Goal: Task Accomplishment & Management: Complete application form

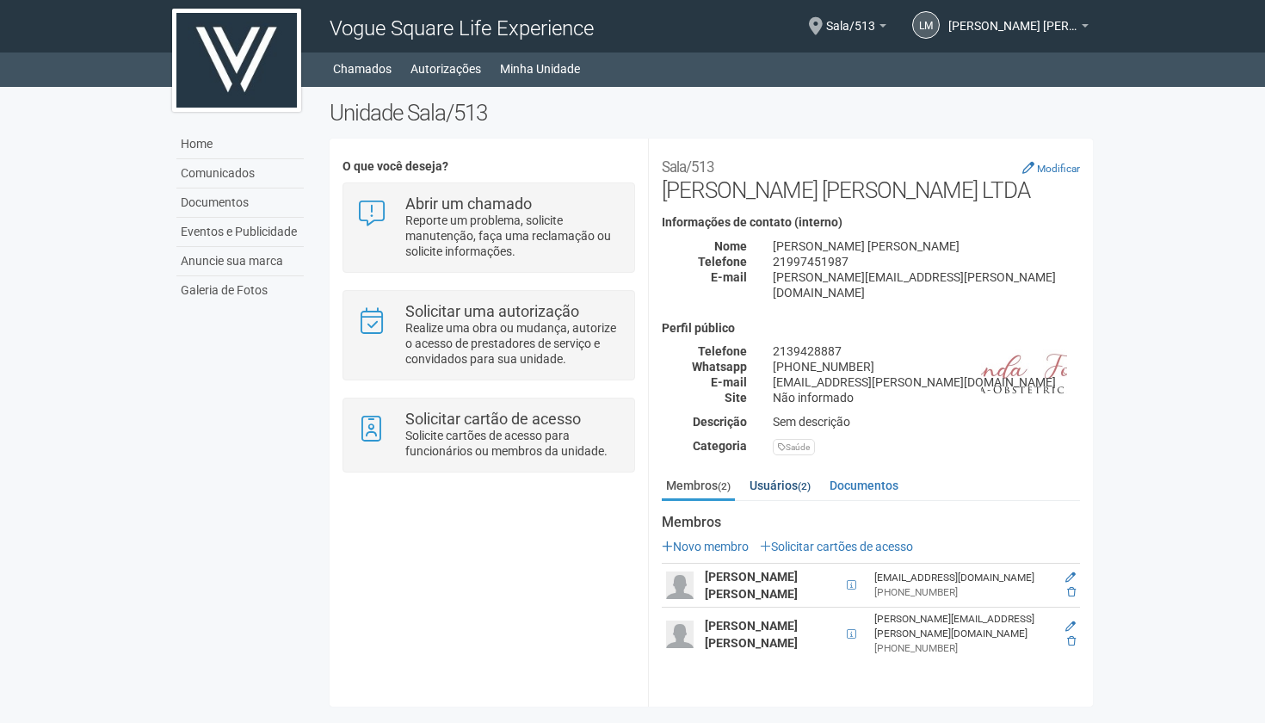
click at [800, 472] on link "Usuários (2)" at bounding box center [780, 485] width 70 height 26
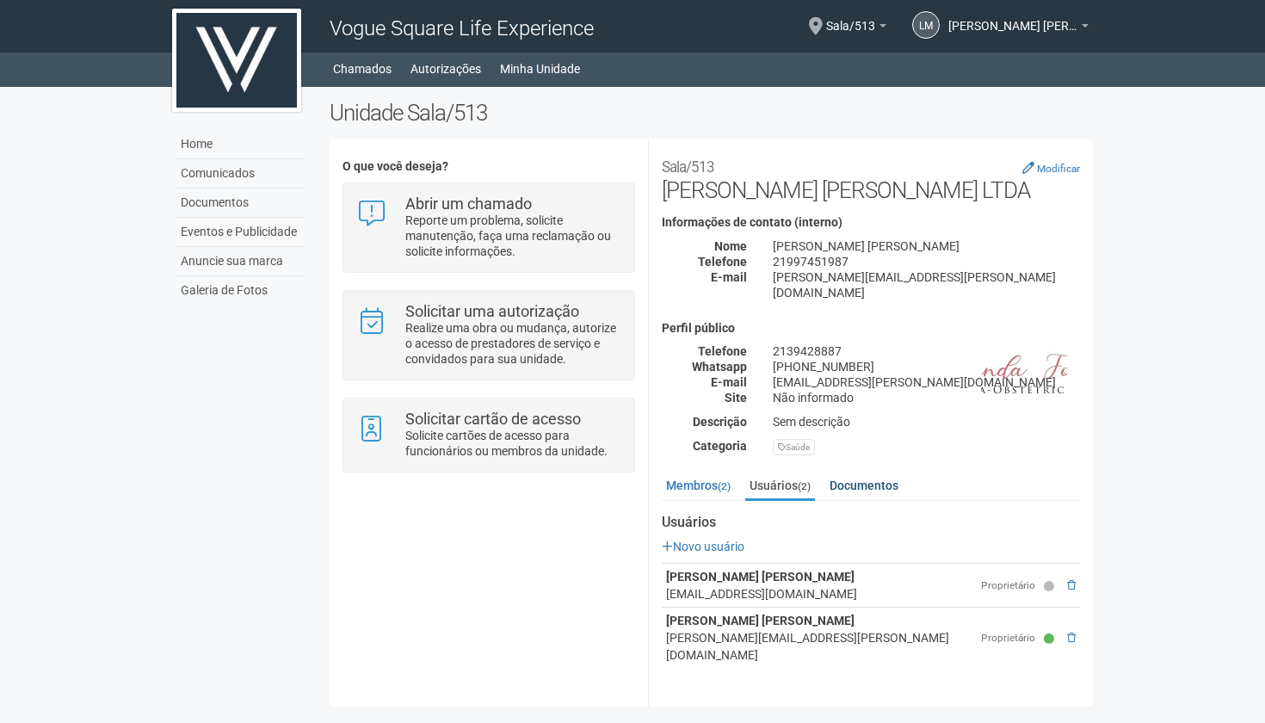
click at [865, 472] on link "Documentos" at bounding box center [863, 485] width 77 height 26
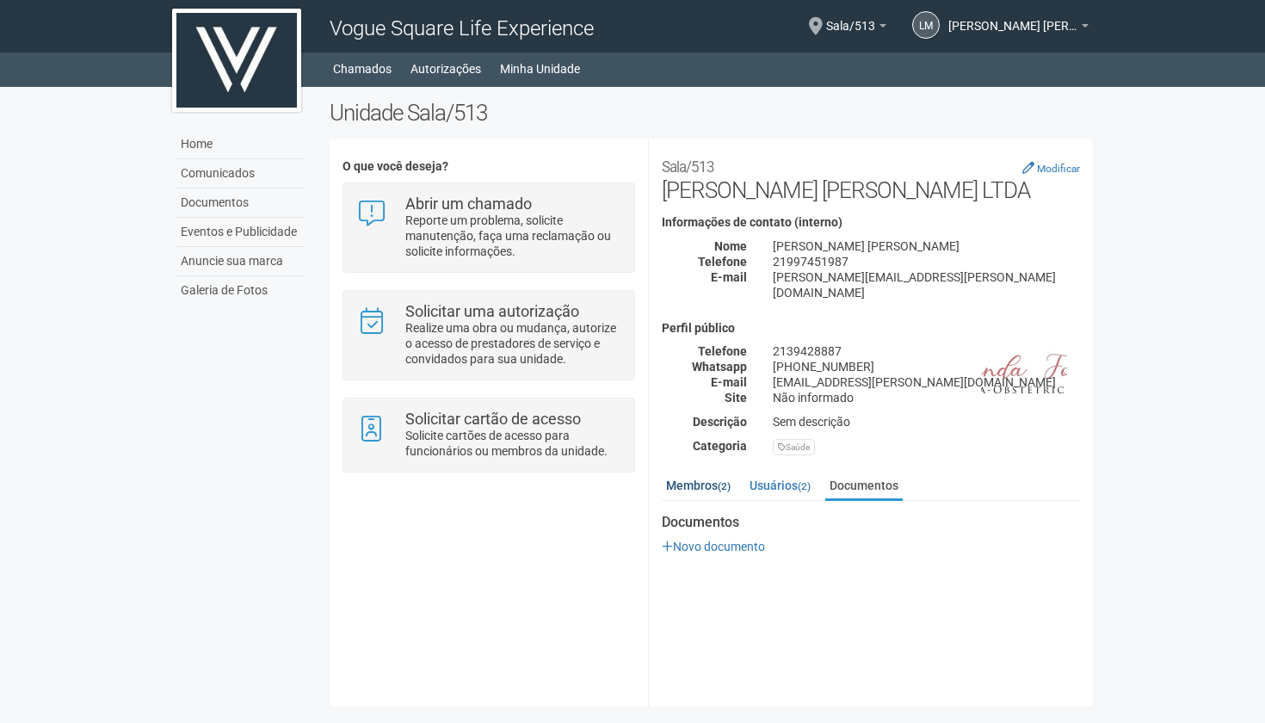
click at [717, 472] on link "Membros (2)" at bounding box center [698, 485] width 73 height 26
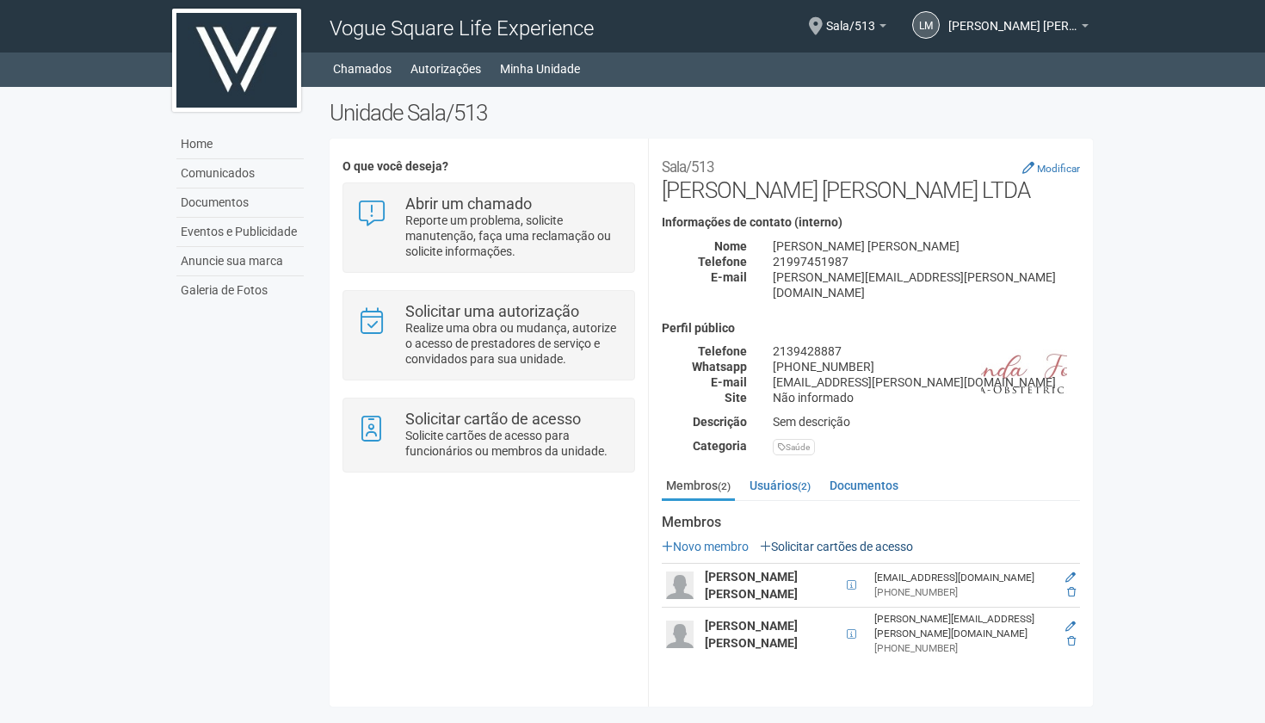
click at [788, 539] on link "Solicitar cartões de acesso" at bounding box center [836, 546] width 153 height 14
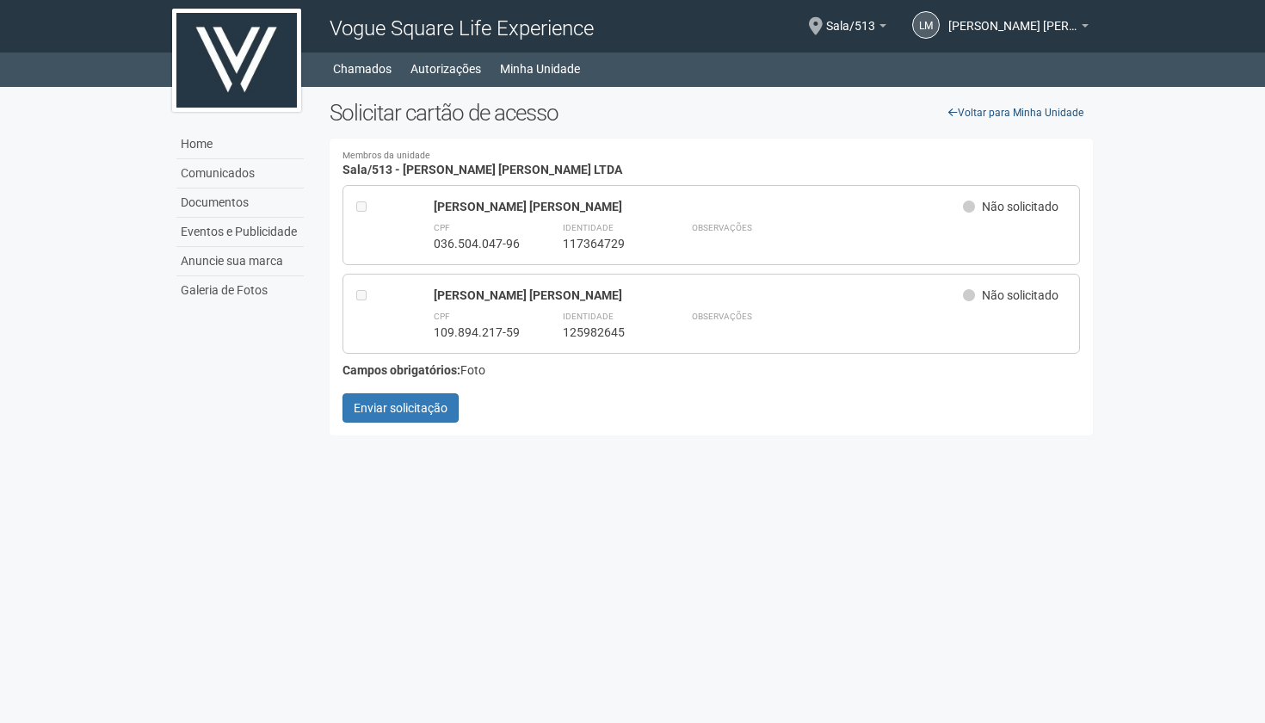
click at [997, 108] on link "Voltar para Minha Unidade" at bounding box center [1016, 113] width 154 height 26
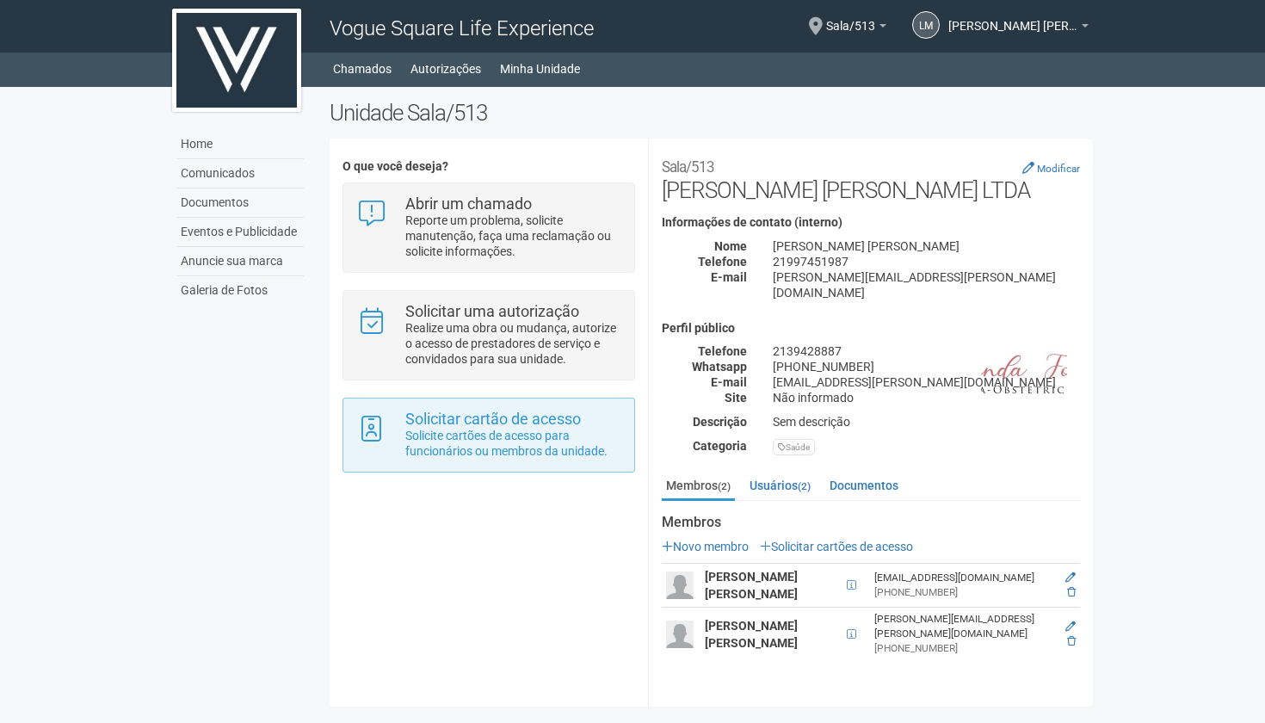
click at [522, 428] on p "Solicite cartões de acesso para funcionários ou membros da unidade." at bounding box center [513, 443] width 216 height 31
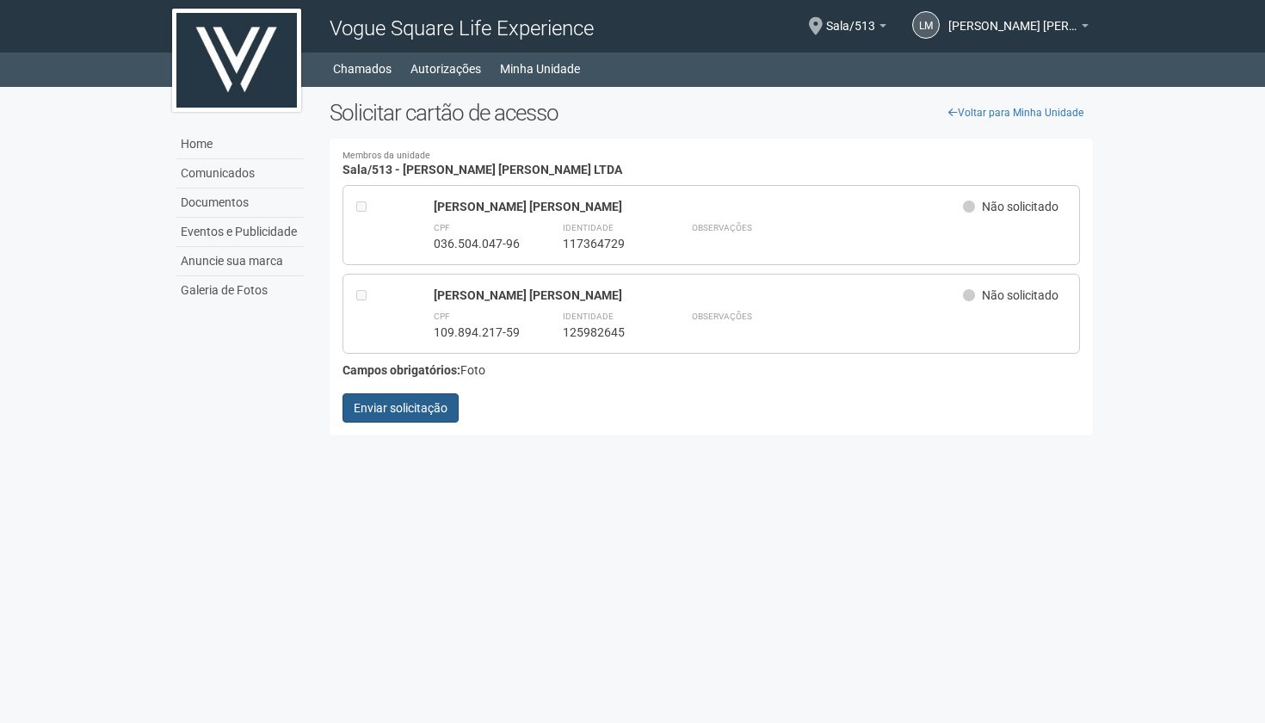
click at [400, 405] on button "Enviar solicitação" at bounding box center [400, 407] width 116 height 29
click at [969, 295] on icon at bounding box center [969, 295] width 12 height 12
click at [1021, 117] on link "Voltar para Minha Unidade" at bounding box center [1016, 113] width 154 height 26
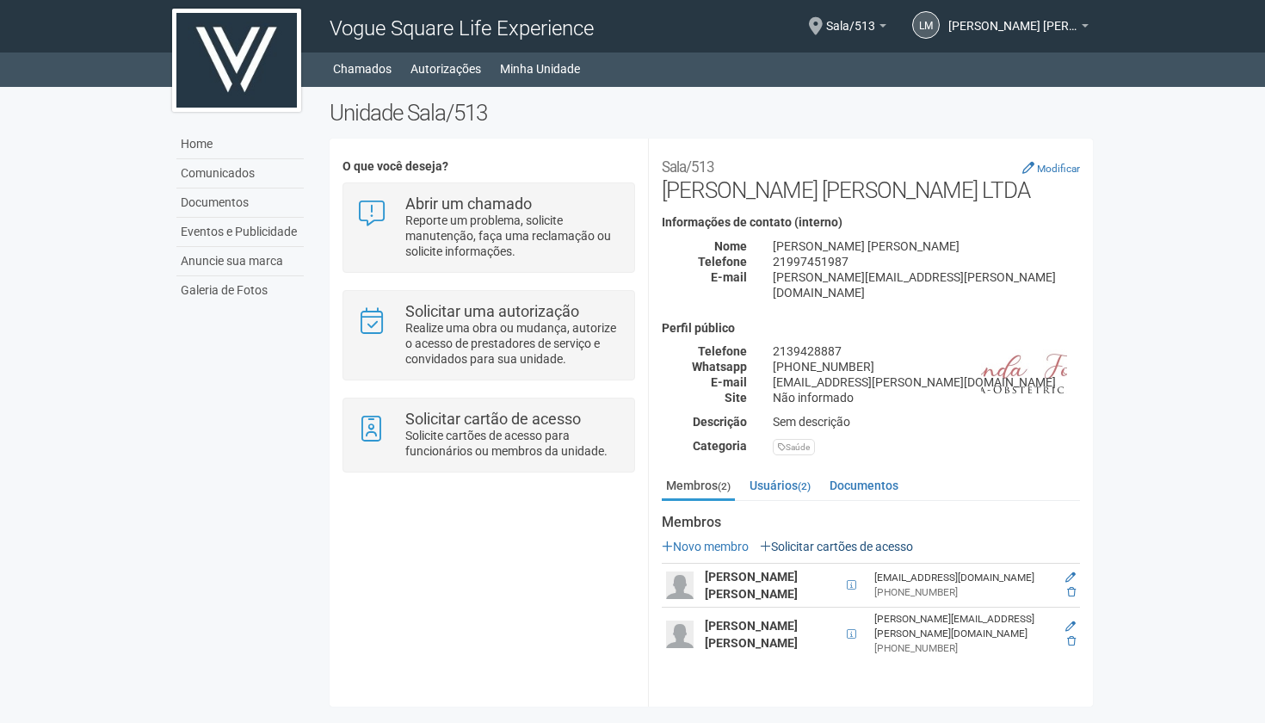
click at [808, 539] on link "Solicitar cartões de acesso" at bounding box center [836, 546] width 153 height 14
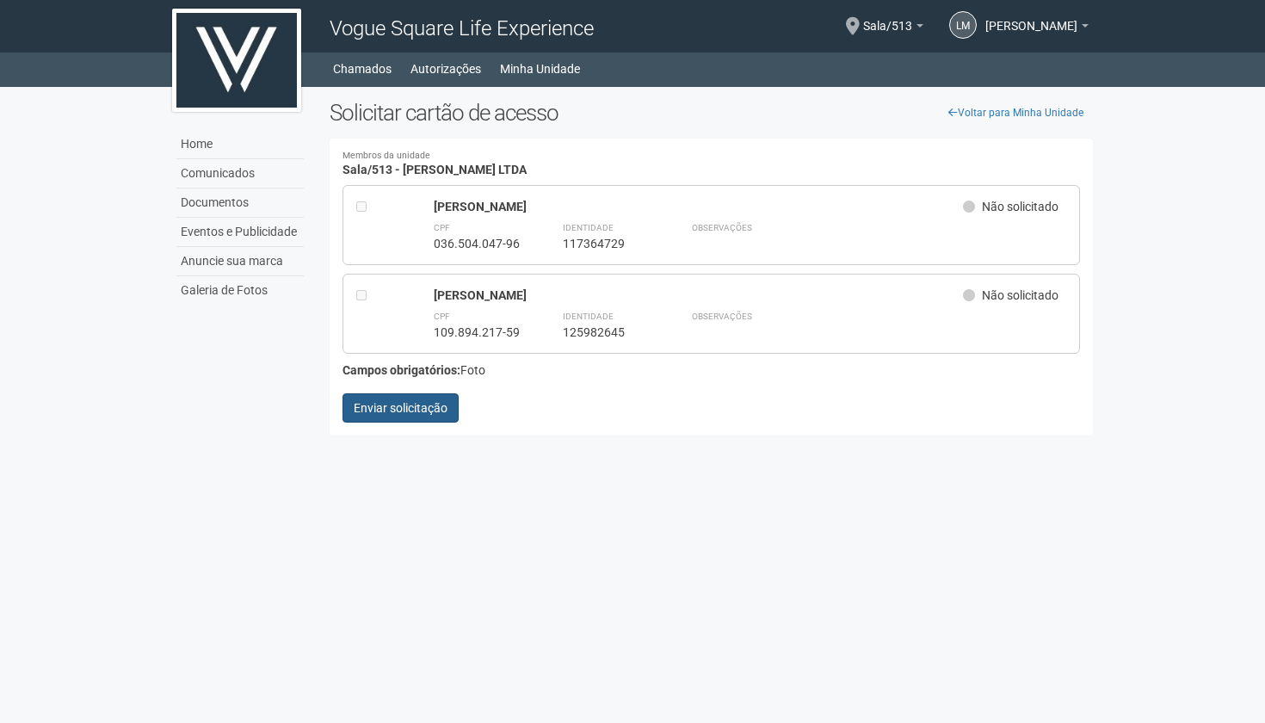
click at [374, 410] on button "Enviar solicitação" at bounding box center [400, 407] width 116 height 29
click at [374, 410] on button "Enviando..." at bounding box center [389, 407] width 95 height 29
click at [374, 410] on button "Enviar solicitação" at bounding box center [400, 407] width 116 height 29
click at [972, 109] on link "Voltar para Minha Unidade" at bounding box center [1016, 113] width 154 height 26
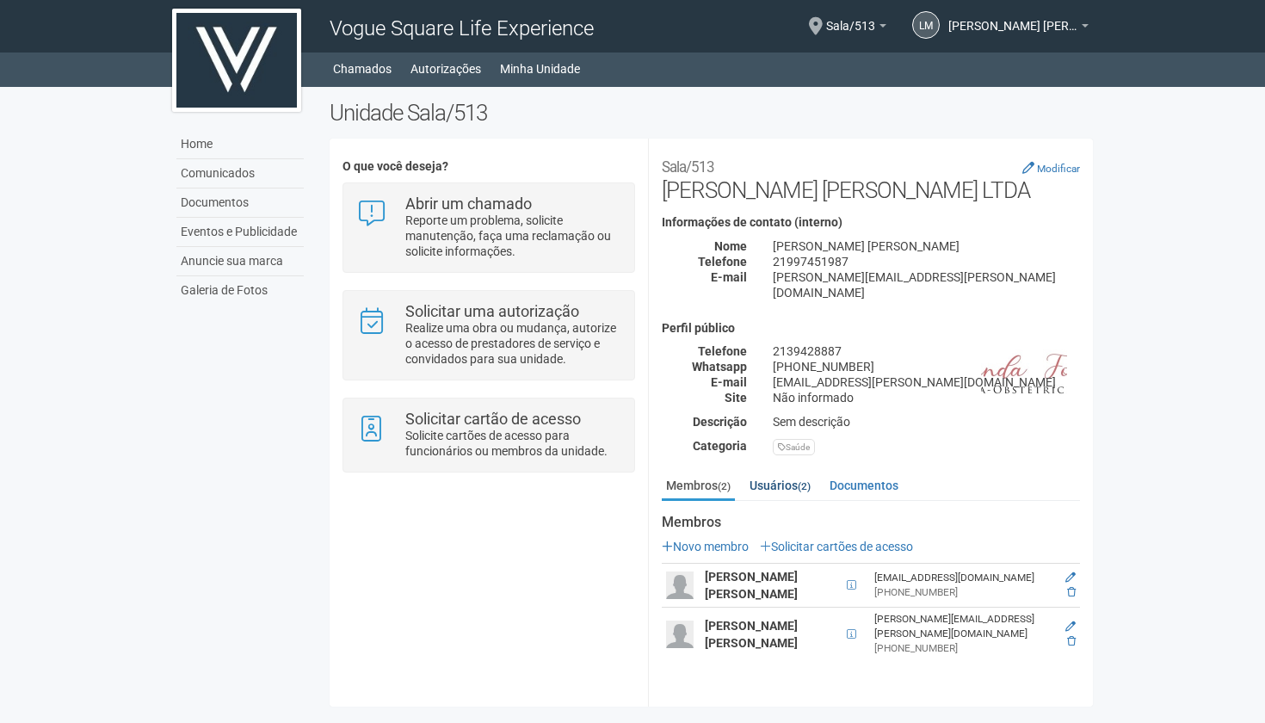
click at [809, 480] on small "(2)" at bounding box center [803, 486] width 13 height 12
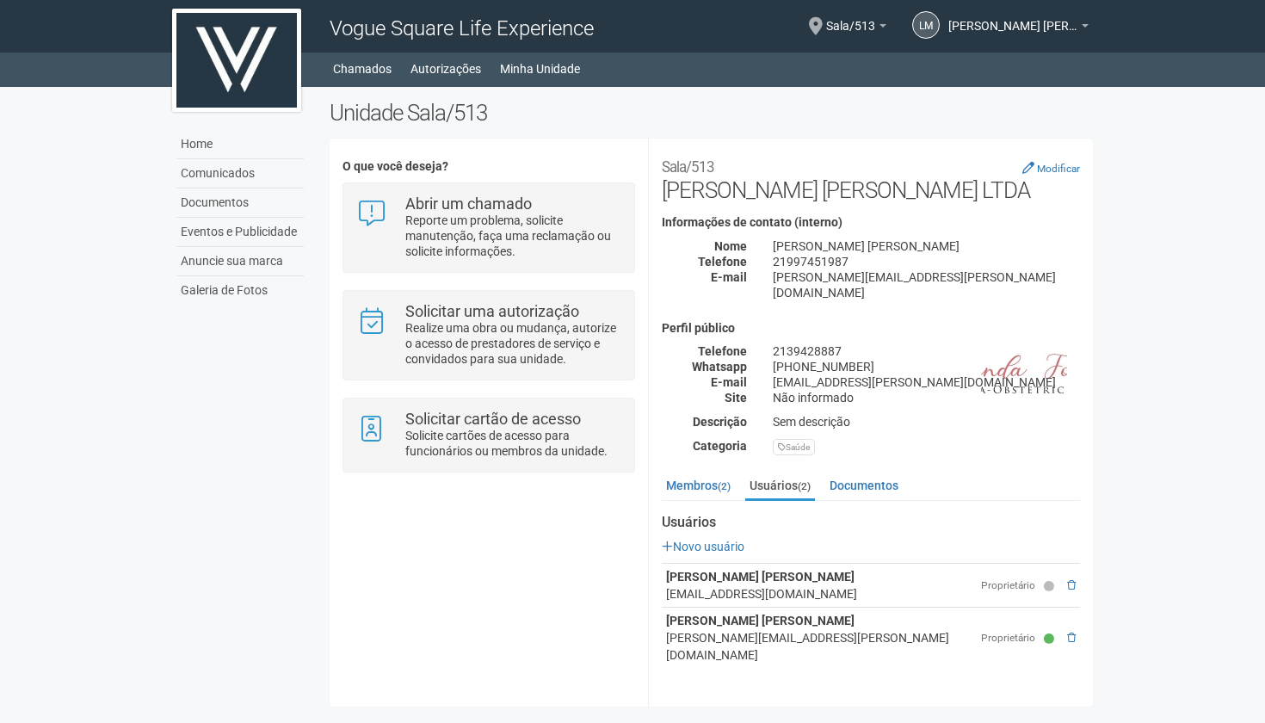
click at [1043, 581] on icon at bounding box center [1048, 586] width 10 height 10
click at [723, 539] on link "Novo usuário" at bounding box center [703, 546] width 83 height 14
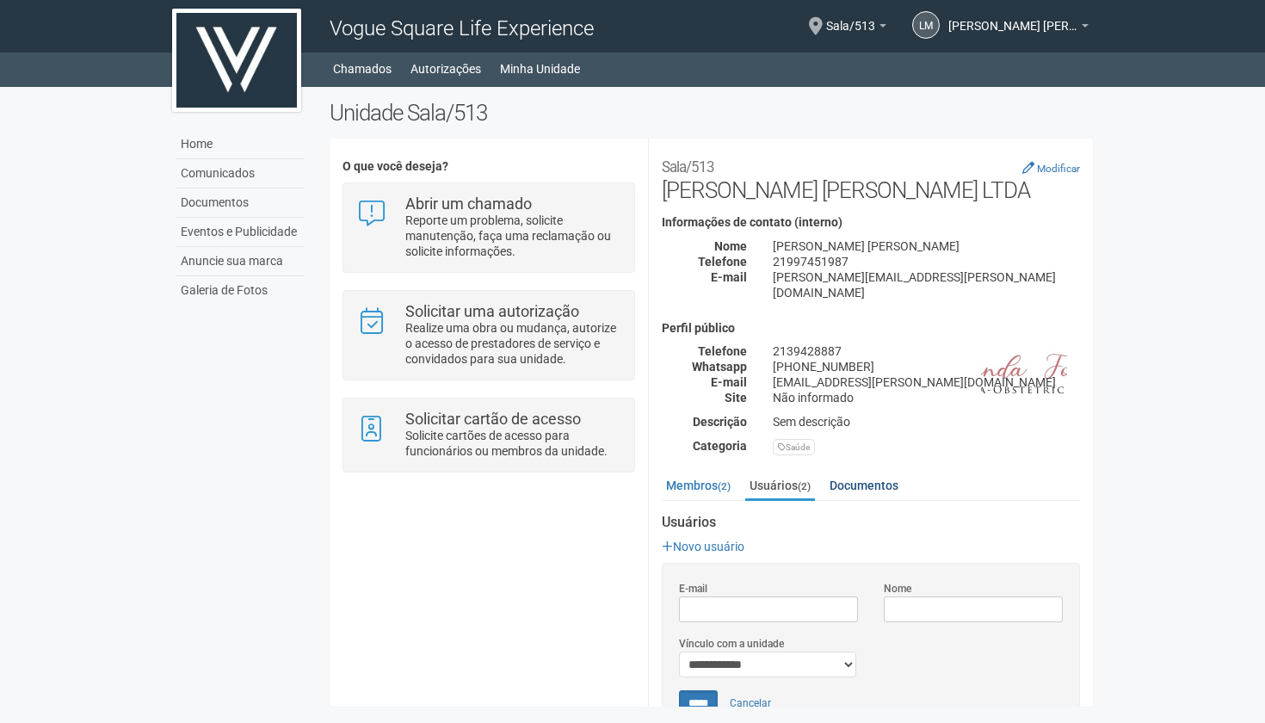
click at [853, 472] on link "Documentos" at bounding box center [863, 485] width 77 height 26
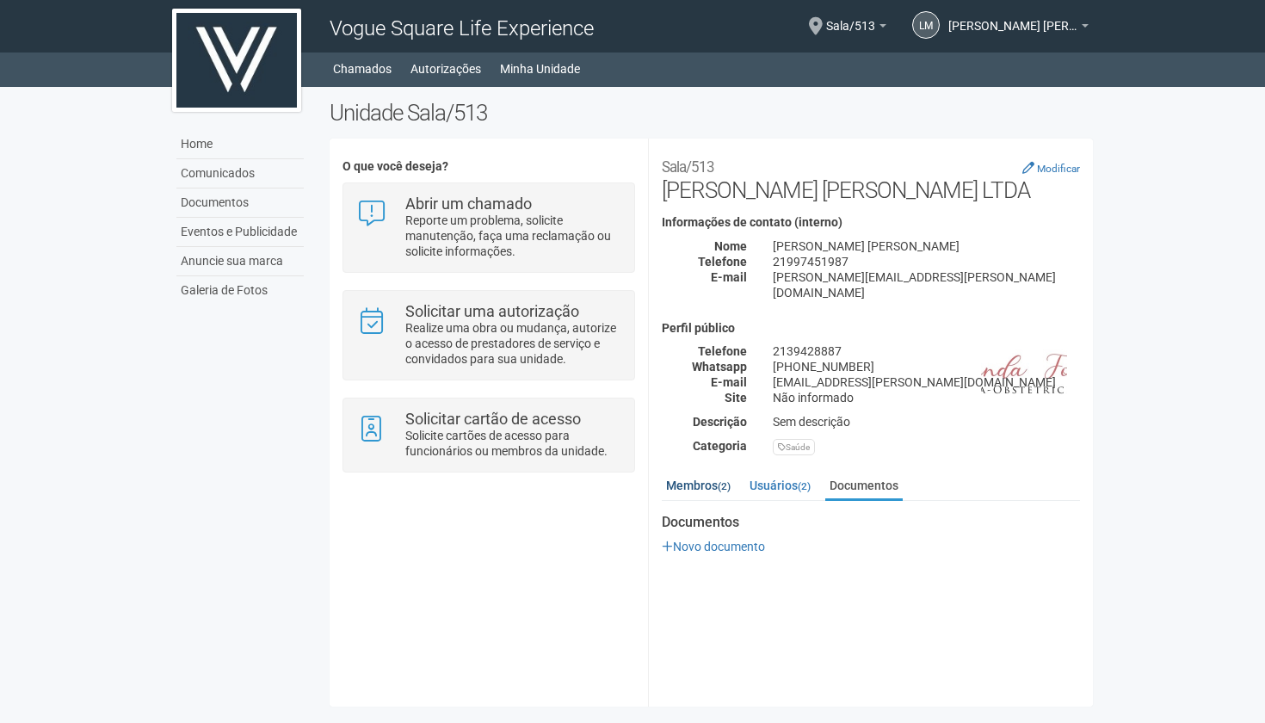
click at [716, 472] on link "Membros (2)" at bounding box center [698, 485] width 73 height 26
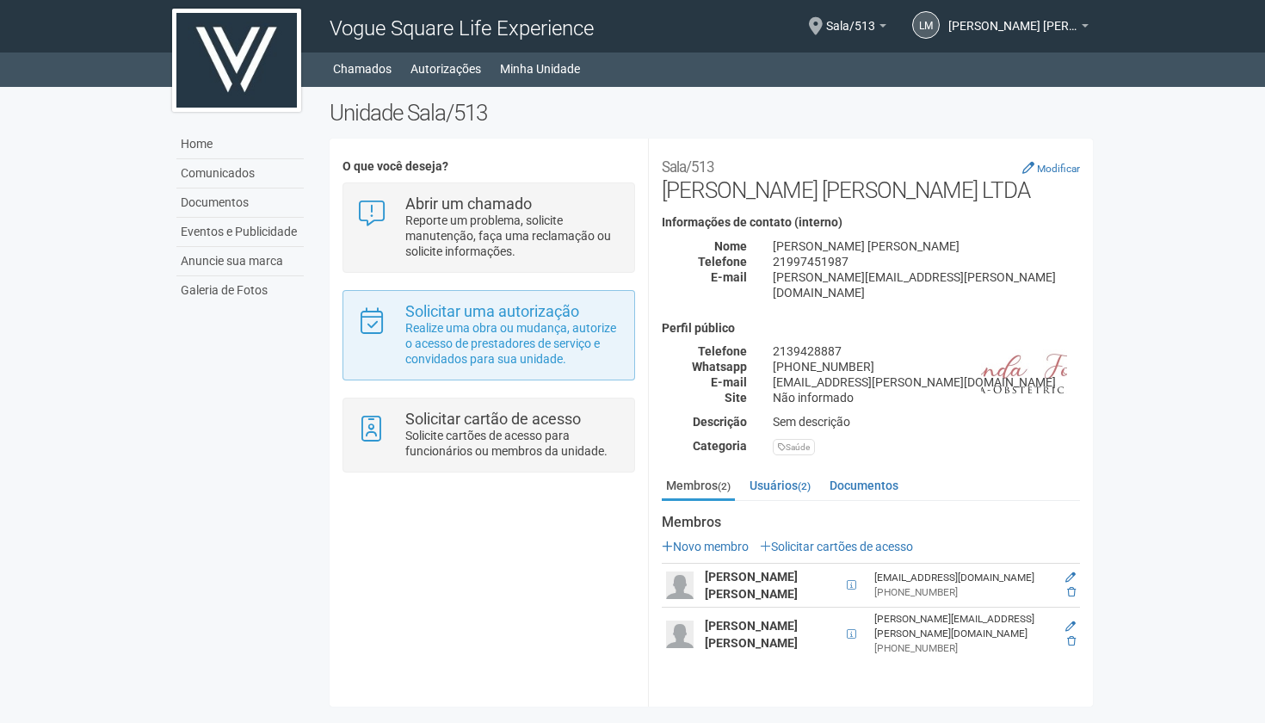
click at [514, 340] on p "Realize uma obra ou mudança, autorize o acesso de prestadores de serviço e conv…" at bounding box center [513, 343] width 216 height 46
click at [489, 344] on p "Realize uma obra ou mudança, autorize o acesso de prestadores de serviço e conv…" at bounding box center [513, 343] width 216 height 46
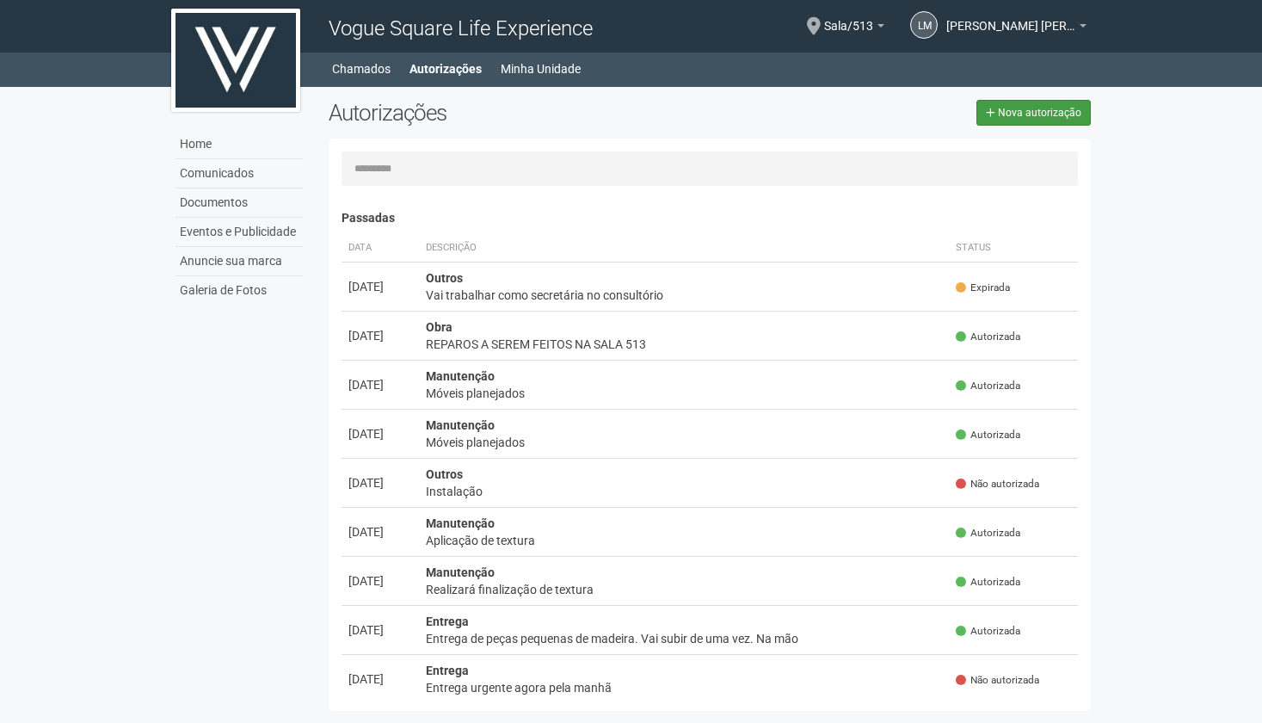
click at [1064, 109] on span "Nova autorização" at bounding box center [1039, 113] width 83 height 12
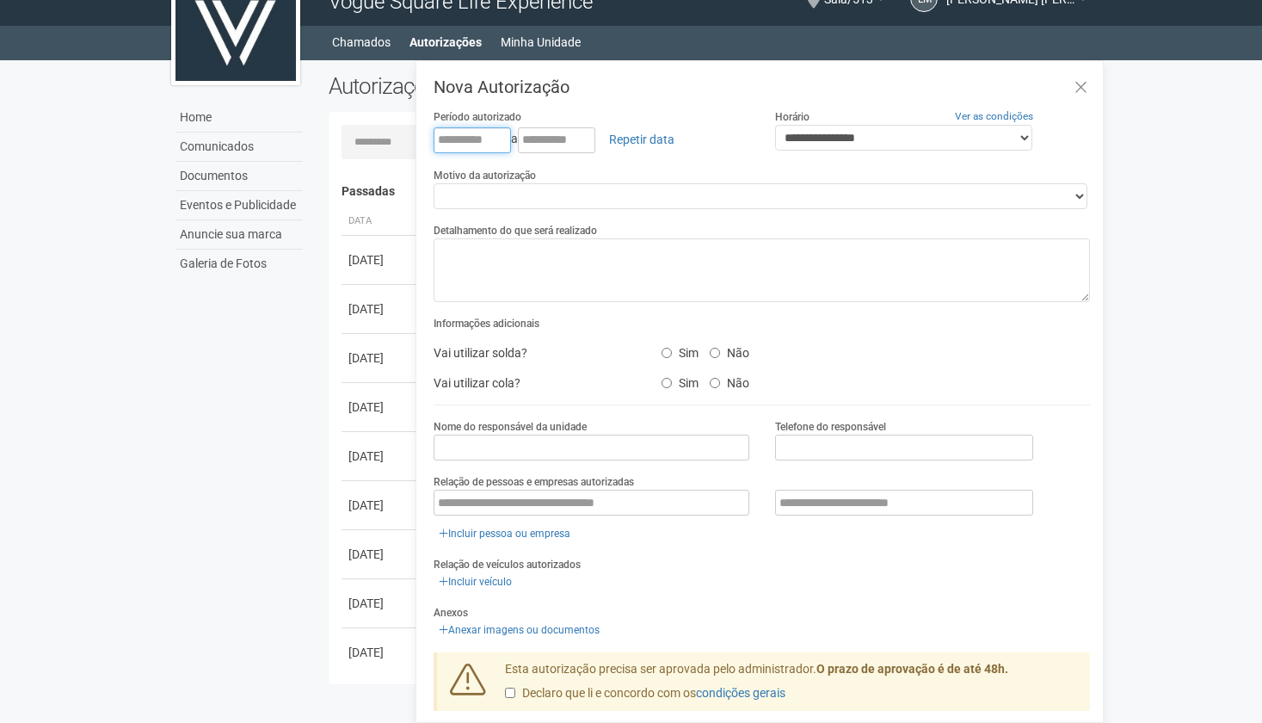
click at [442, 135] on input "text" at bounding box center [472, 140] width 77 height 26
select select "*"
click at [440, 132] on input "text" at bounding box center [472, 140] width 77 height 26
type input "**********"
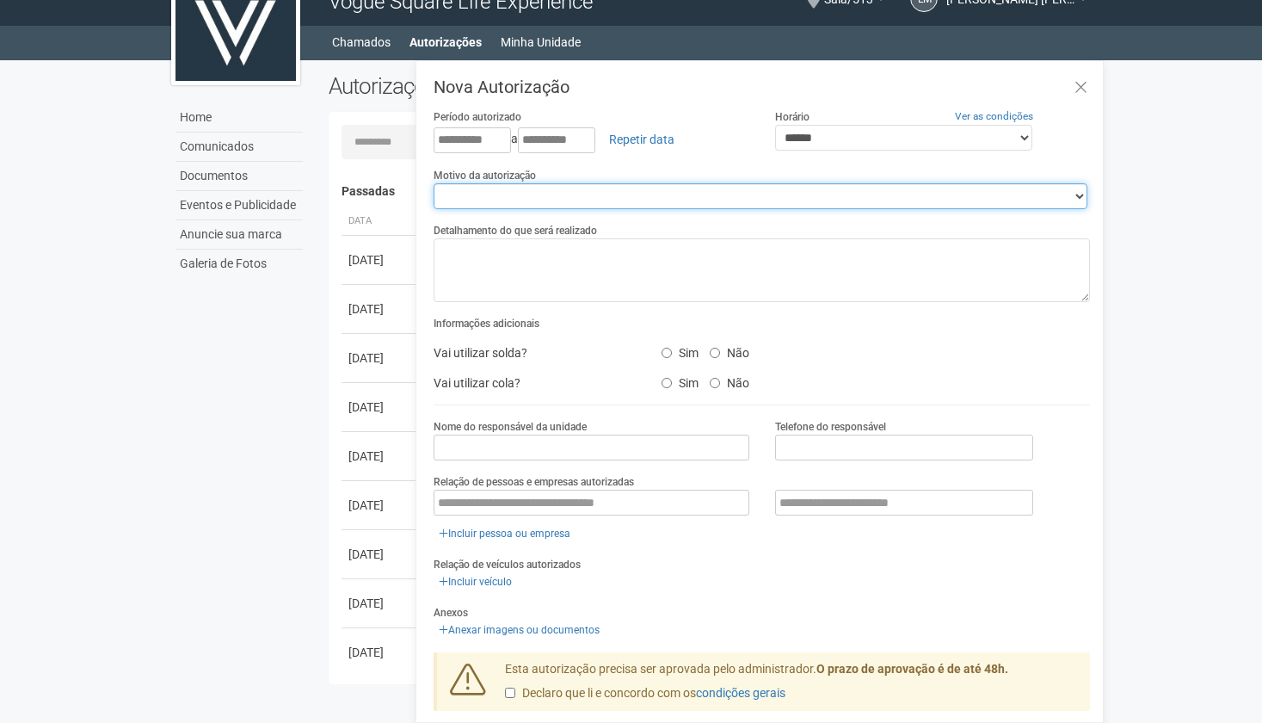
select select "******"
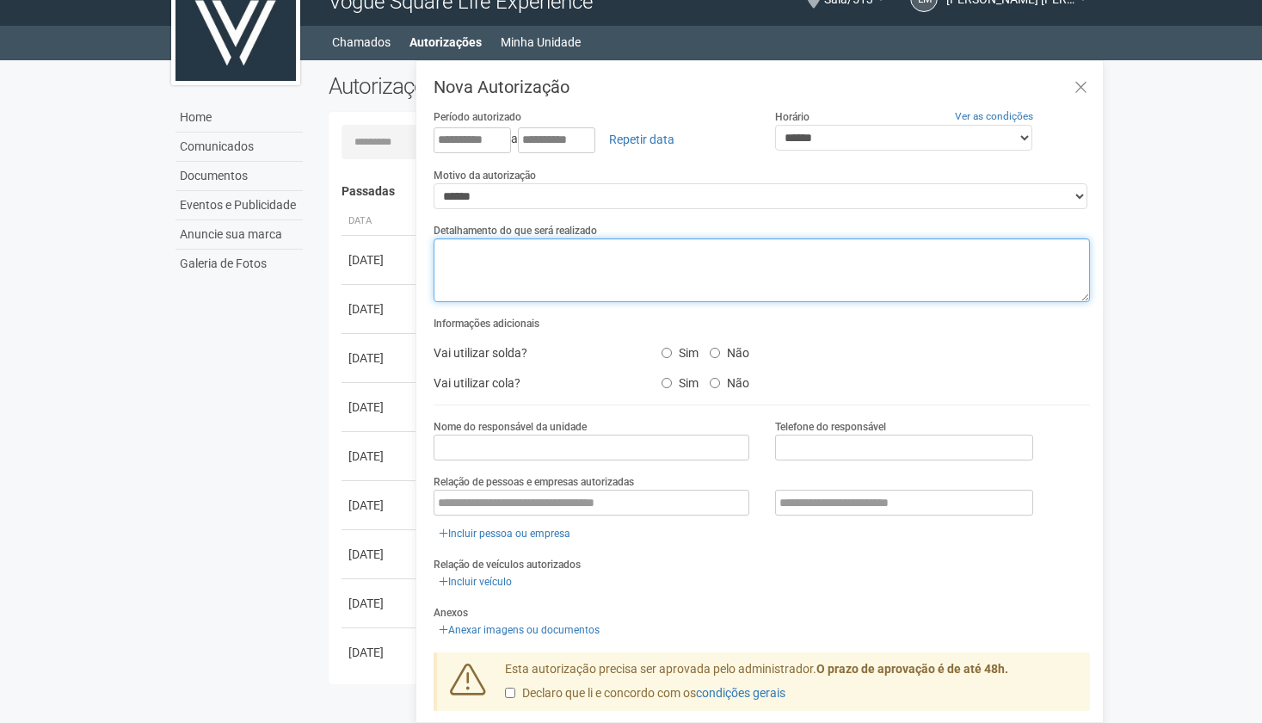
click at [610, 281] on textarea at bounding box center [762, 270] width 656 height 64
type textarea "**********"
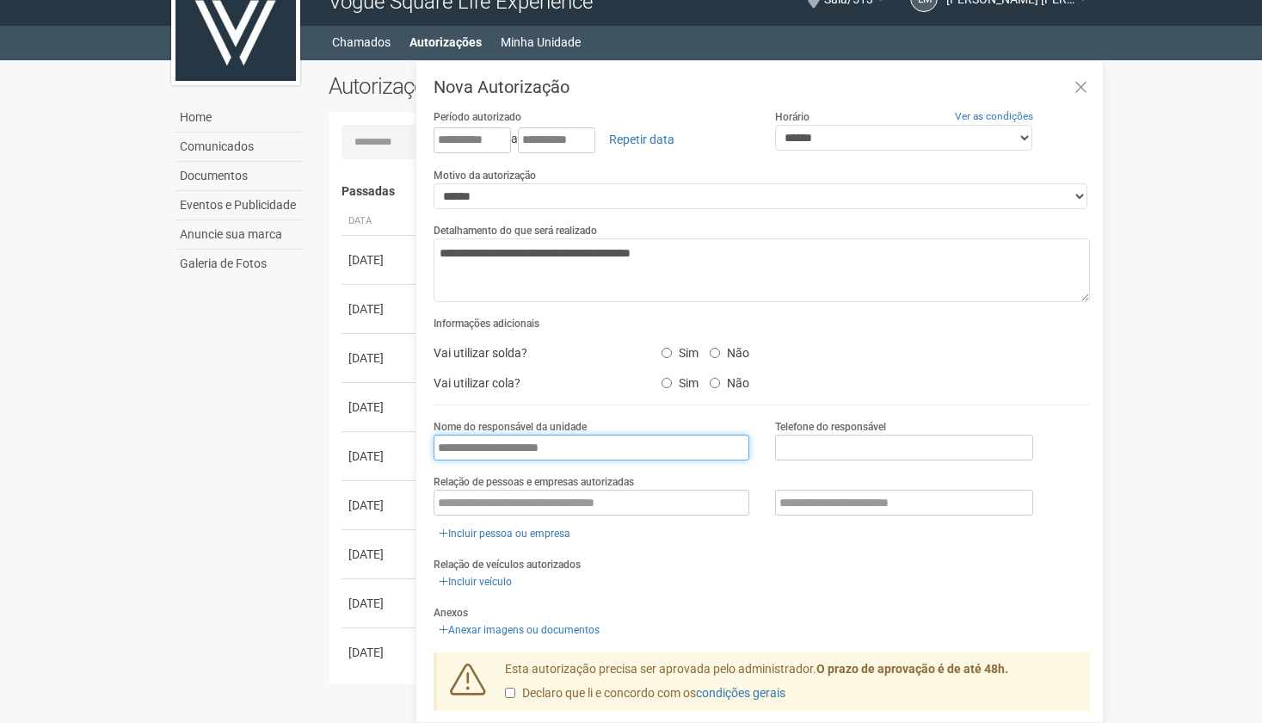
type input "**********"
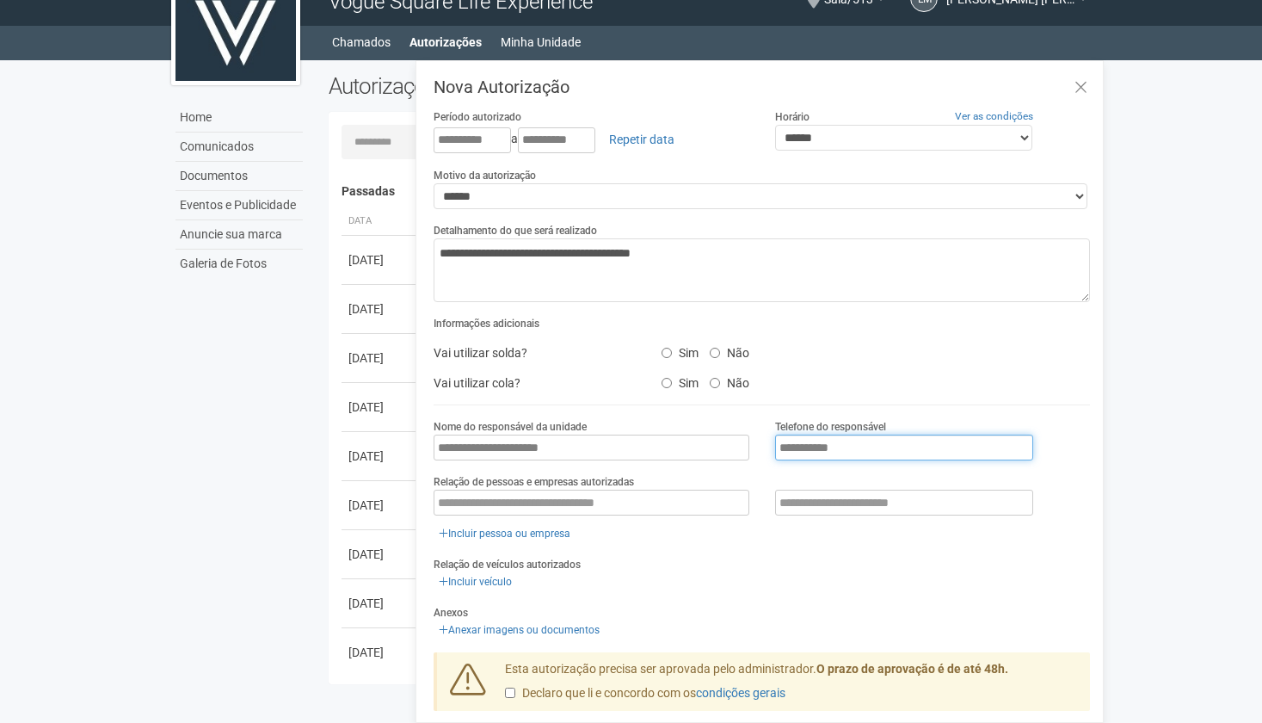
type input "**********"
click at [1081, 83] on icon at bounding box center [1080, 87] width 13 height 17
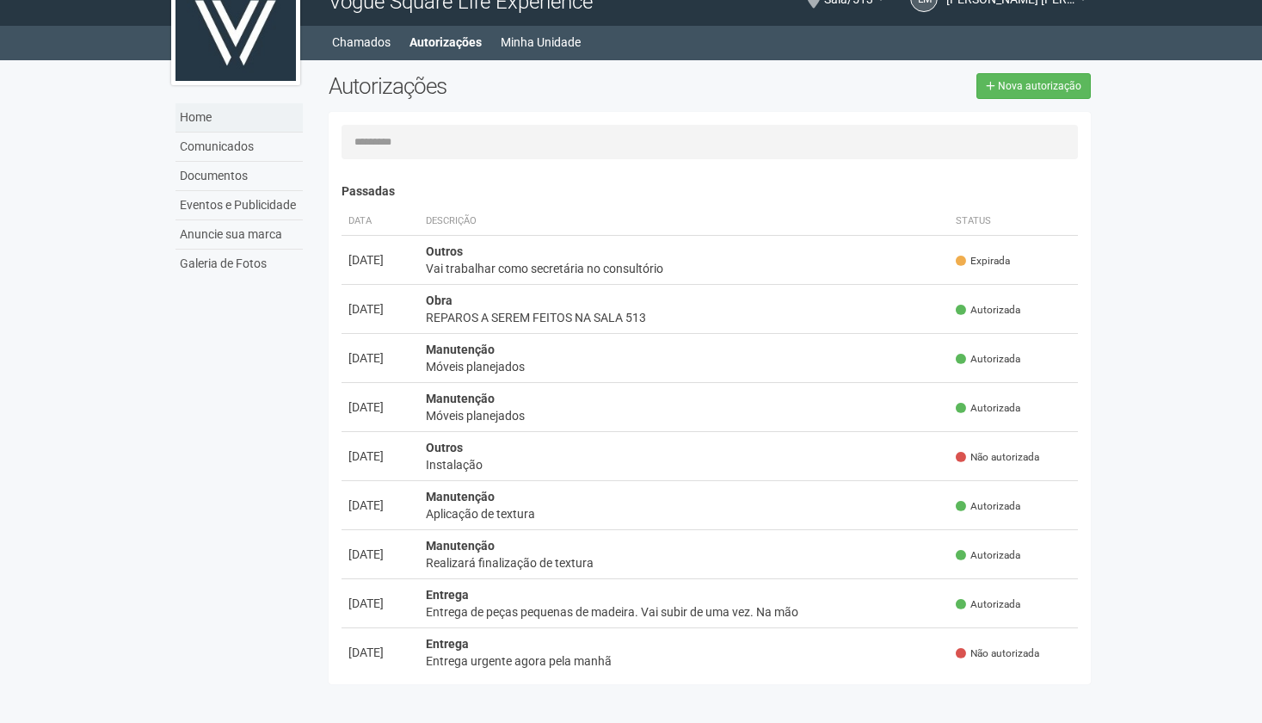
click at [200, 115] on link "Home" at bounding box center [238, 117] width 127 height 29
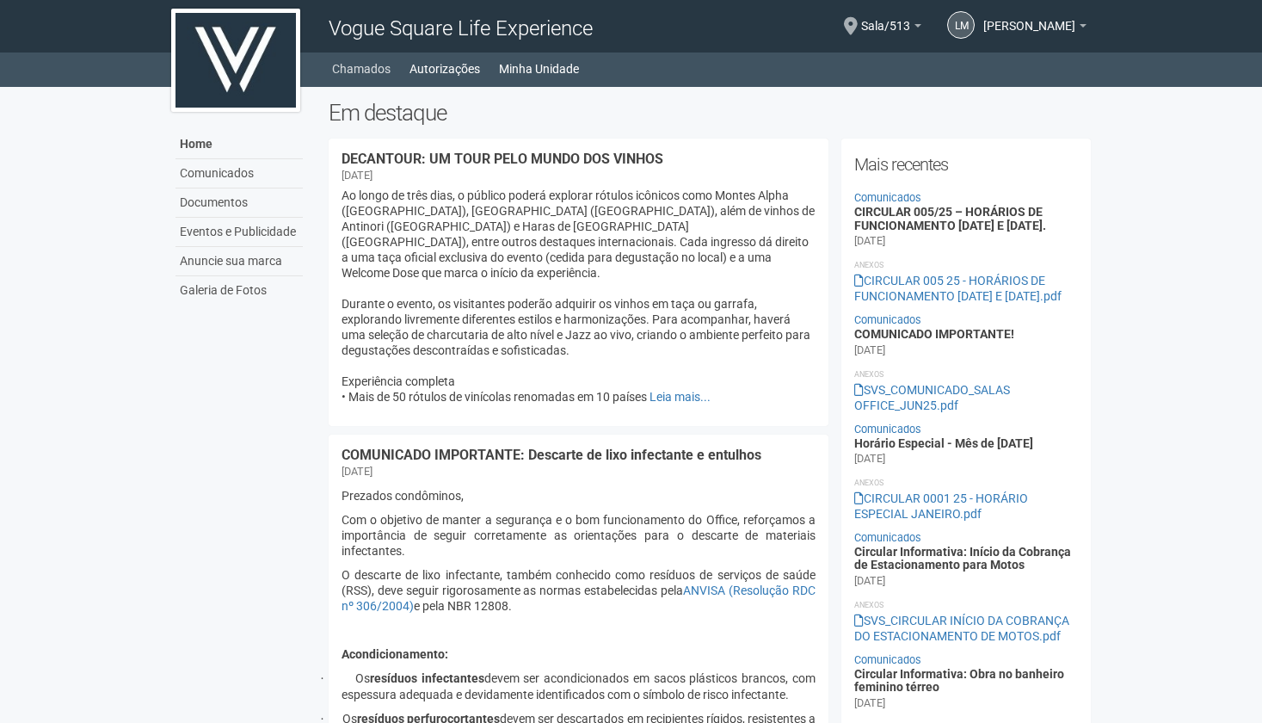
click at [356, 68] on link "Chamados" at bounding box center [361, 69] width 58 height 24
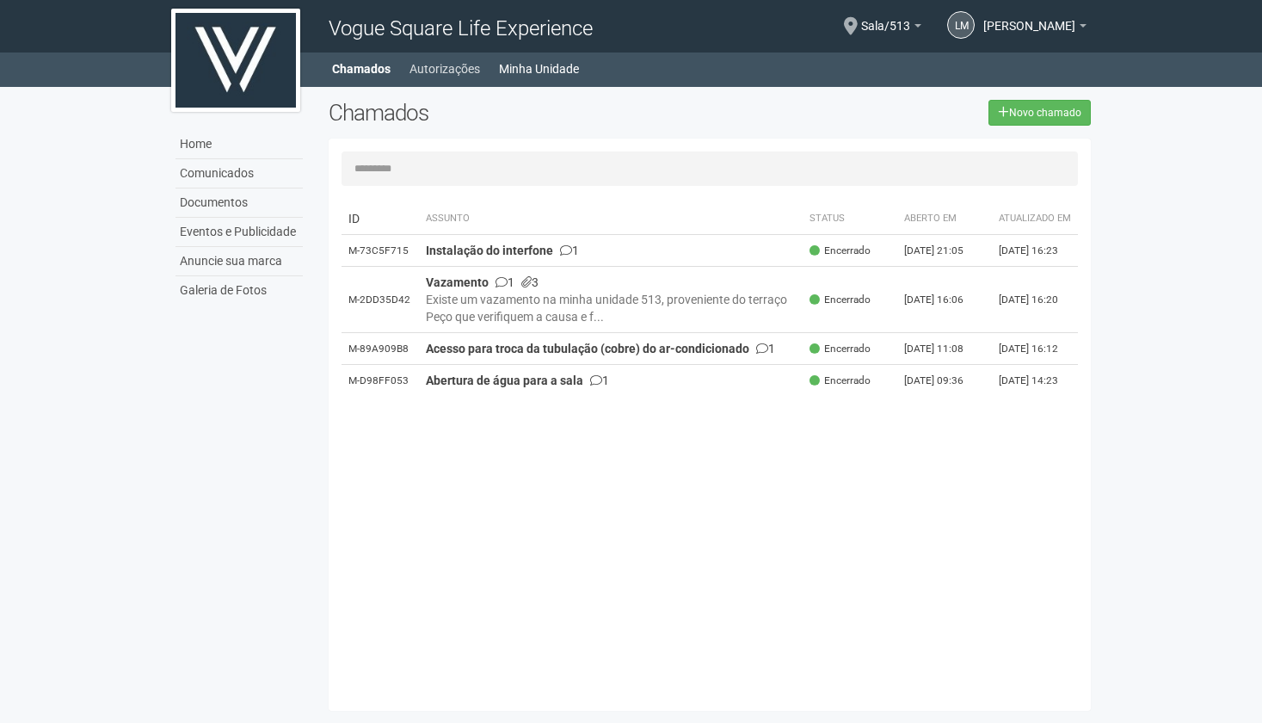
click at [422, 65] on link "Autorizações" at bounding box center [444, 69] width 71 height 24
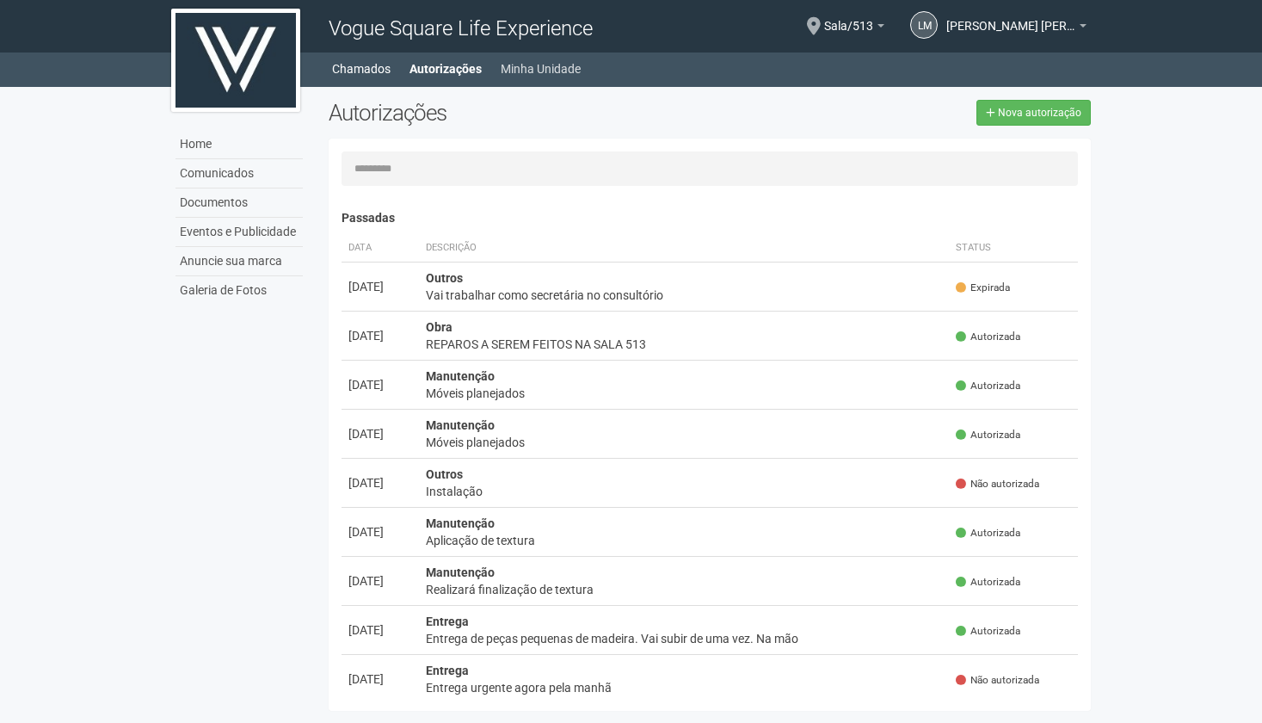
click at [540, 66] on link "Minha Unidade" at bounding box center [541, 69] width 80 height 24
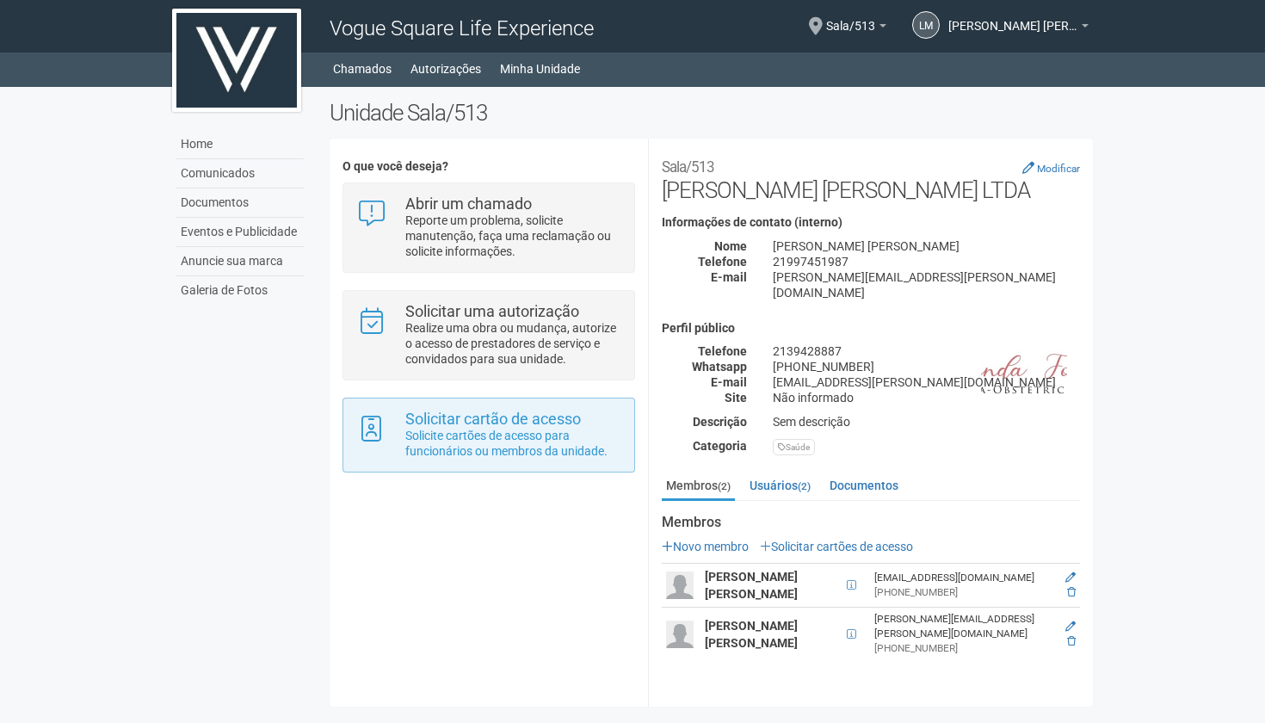
click at [530, 446] on p "Solicite cartões de acesso para funcionários ou membros da unidade." at bounding box center [513, 443] width 216 height 31
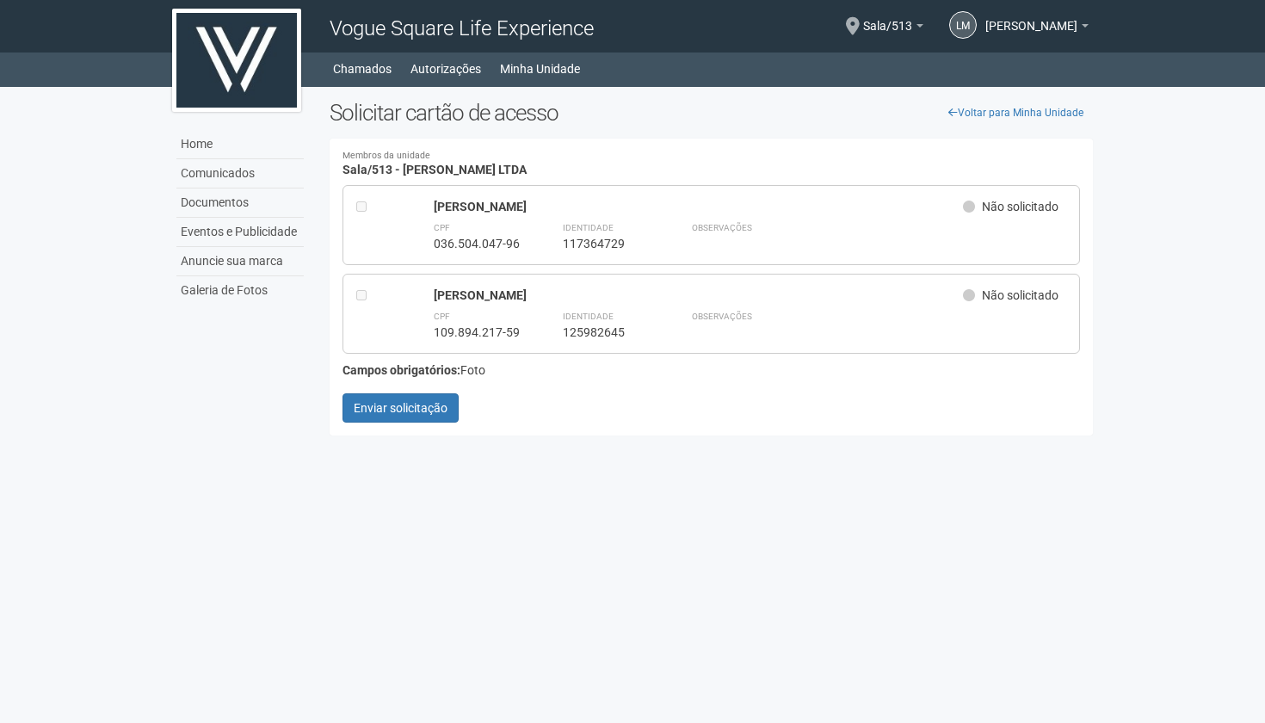
click at [969, 206] on icon at bounding box center [969, 206] width 12 height 12
click at [991, 207] on span "Não solicitado" at bounding box center [1020, 207] width 77 height 14
click at [402, 409] on button "Enviar solicitação" at bounding box center [400, 407] width 116 height 29
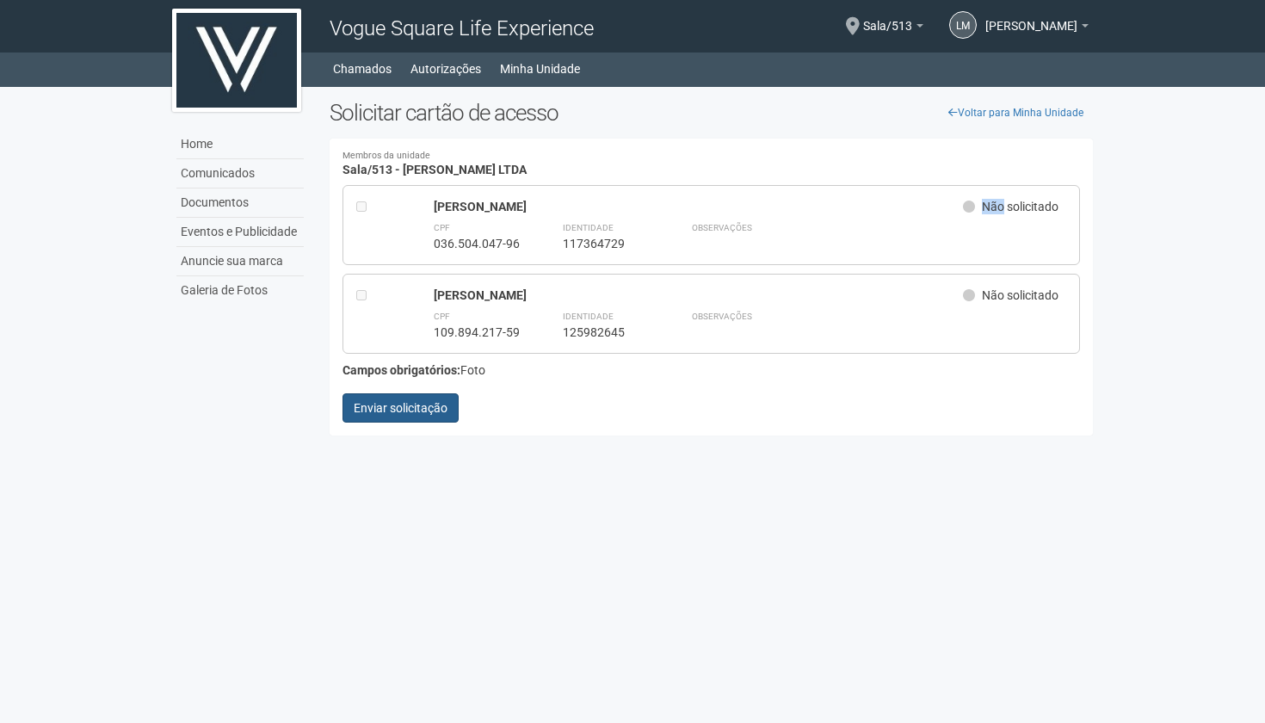
click at [402, 409] on button "Enviar solicitação" at bounding box center [400, 407] width 116 height 29
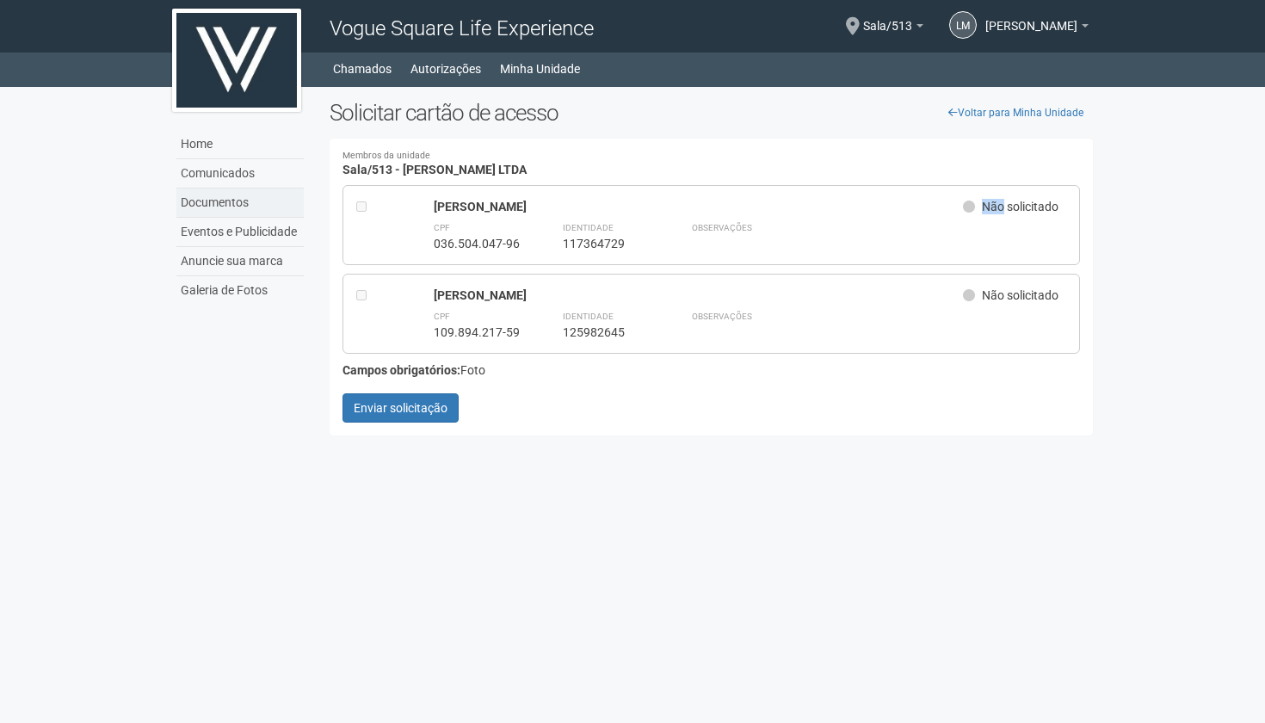
click at [219, 199] on link "Documentos" at bounding box center [239, 202] width 127 height 29
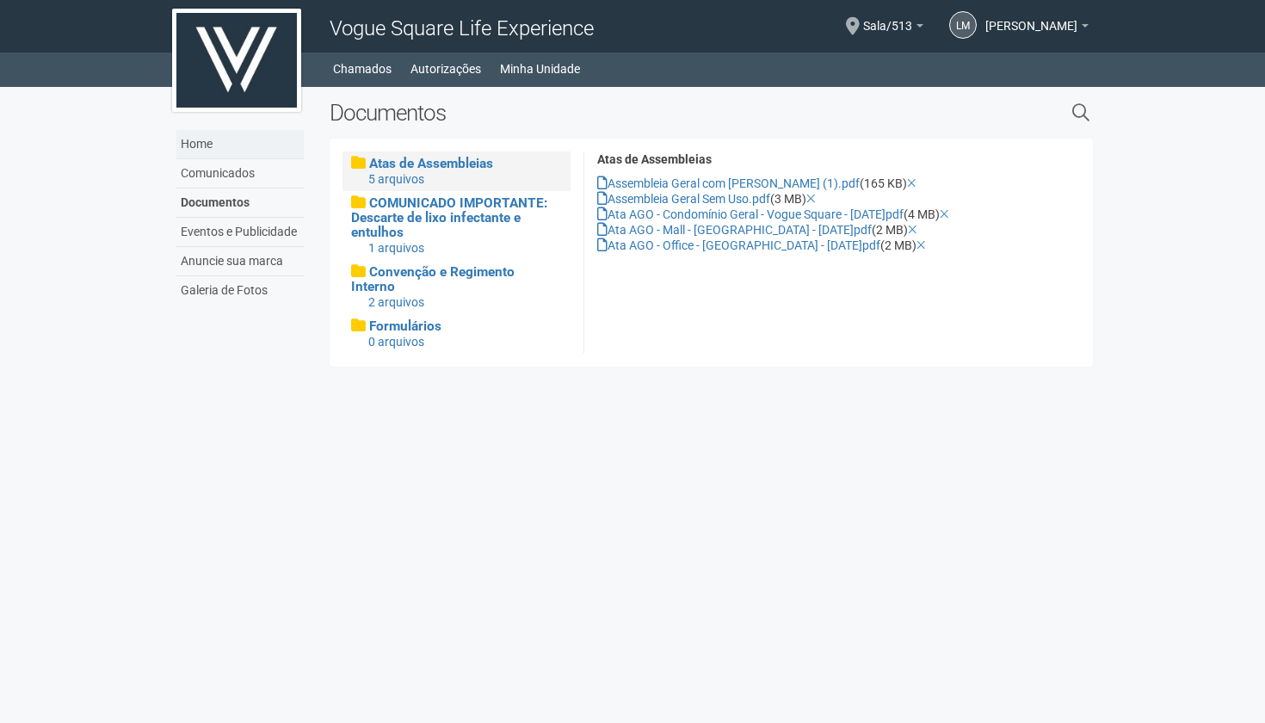
click at [211, 149] on link "Home" at bounding box center [239, 144] width 127 height 29
